Goal: Task Accomplishment & Management: Use online tool/utility

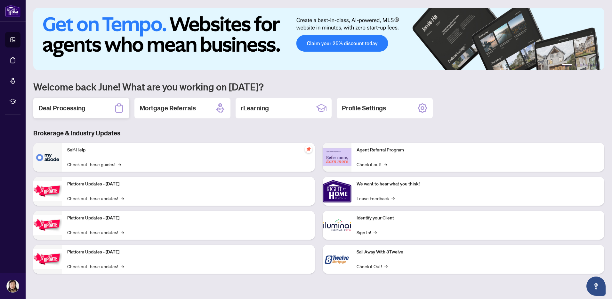
click at [49, 105] on h2 "Deal Processing" at bounding box center [61, 107] width 47 height 9
